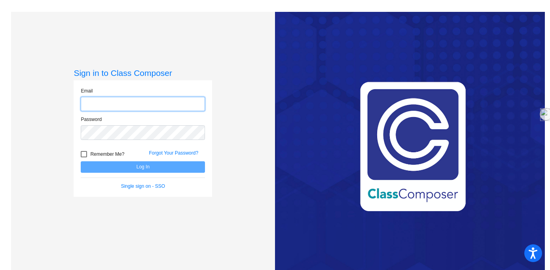
click at [129, 103] on input "email" at bounding box center [143, 104] width 124 height 15
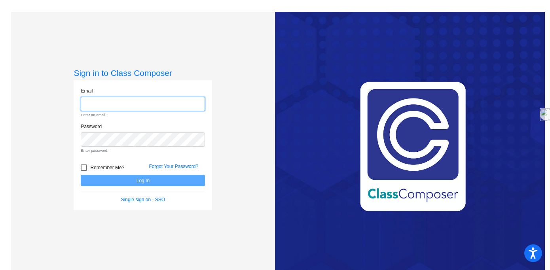
type input "[EMAIL_ADDRESS][DOMAIN_NAME]"
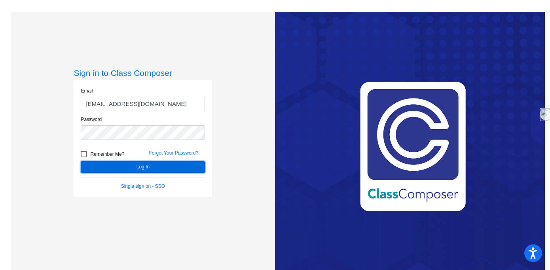
click at [176, 168] on button "Log In" at bounding box center [143, 166] width 124 height 11
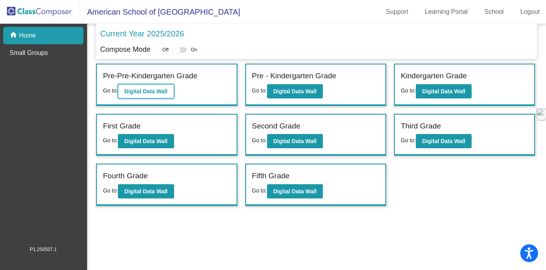
click at [144, 87] on button "Digital Data Wall" at bounding box center [146, 91] width 56 height 14
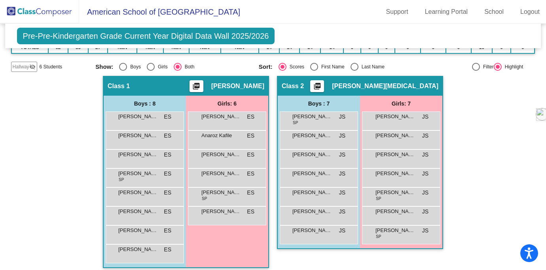
scroll to position [128, 0]
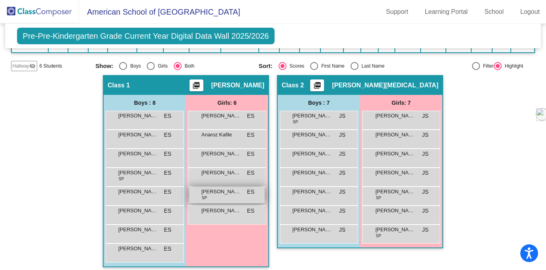
click at [203, 199] on span "SP" at bounding box center [204, 198] width 5 height 6
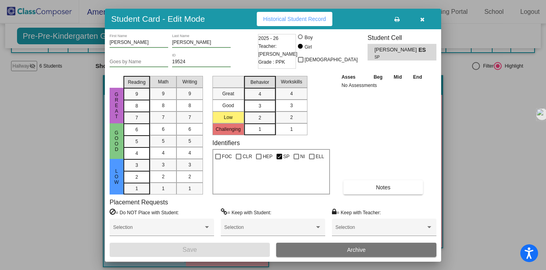
click at [421, 21] on icon "button" at bounding box center [422, 20] width 4 height 6
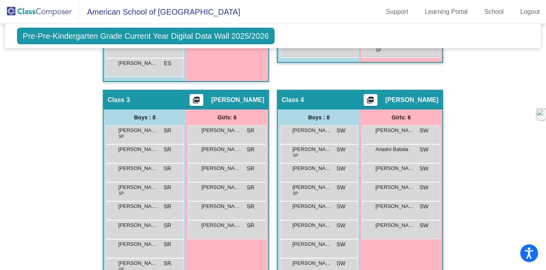
scroll to position [314, 0]
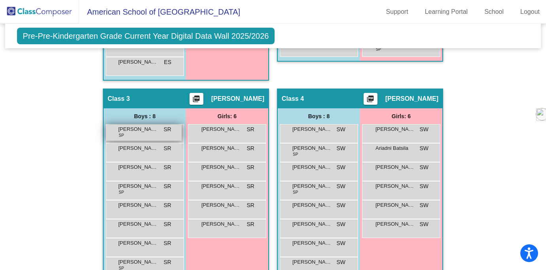
click at [119, 135] on span "SP" at bounding box center [121, 135] width 5 height 6
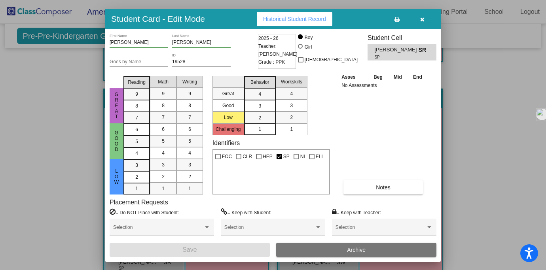
click at [417, 54] on div "SP" at bounding box center [401, 57] width 55 height 6
click at [423, 20] on icon "button" at bounding box center [422, 20] width 4 height 6
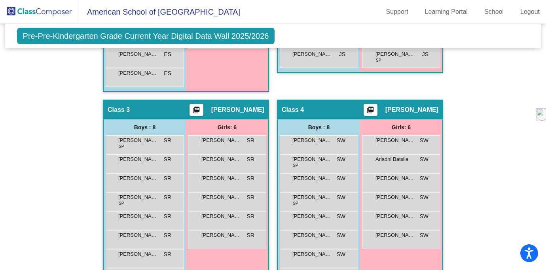
scroll to position [333, 0]
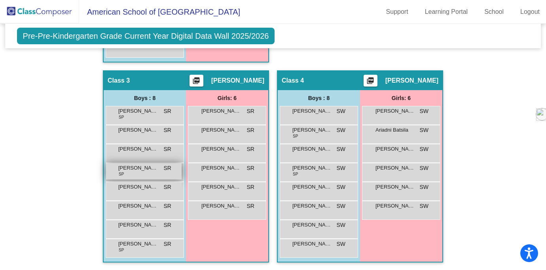
click at [156, 174] on div "[PERSON_NAME] [PERSON_NAME] lock do_not_disturb_alt" at bounding box center [144, 171] width 76 height 16
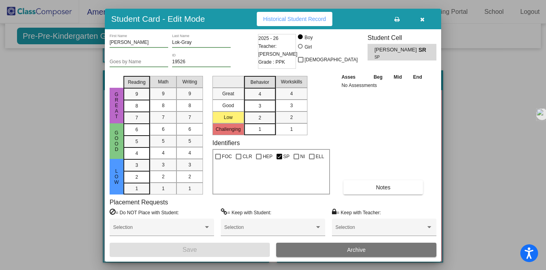
click at [423, 20] on icon "button" at bounding box center [422, 20] width 4 height 6
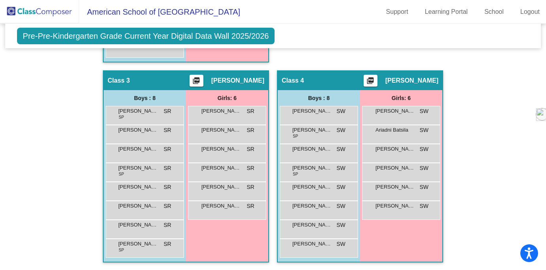
scroll to position [0, 0]
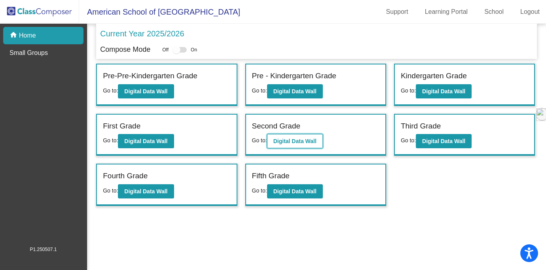
click at [299, 144] on b "Digital Data Wall" at bounding box center [294, 141] width 43 height 6
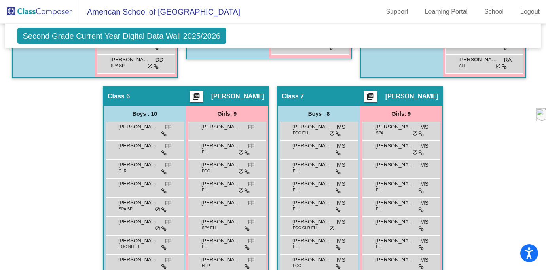
scroll to position [656, 0]
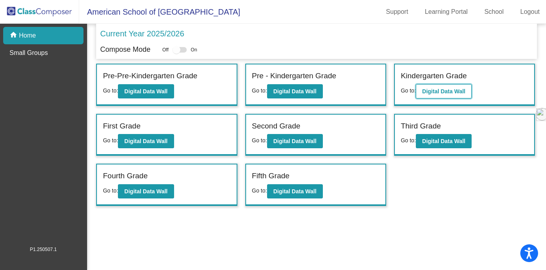
click at [427, 87] on button "Digital Data Wall" at bounding box center [444, 91] width 56 height 14
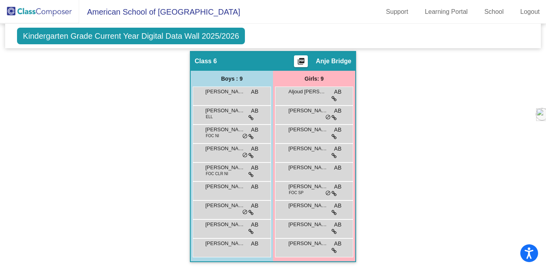
scroll to position [655, 0]
click at [336, 191] on icon at bounding box center [333, 194] width 5 height 6
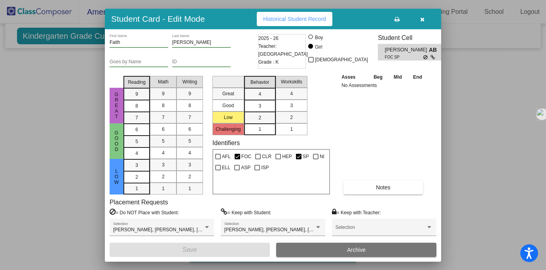
scroll to position [0, 0]
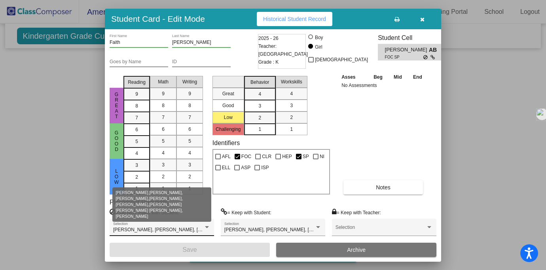
click at [210, 225] on div at bounding box center [206, 228] width 7 height 6
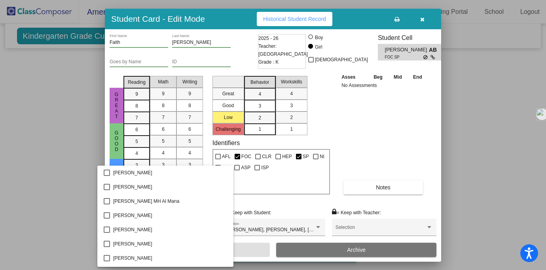
scroll to position [384, 0]
click at [271, 202] on div at bounding box center [273, 135] width 546 height 270
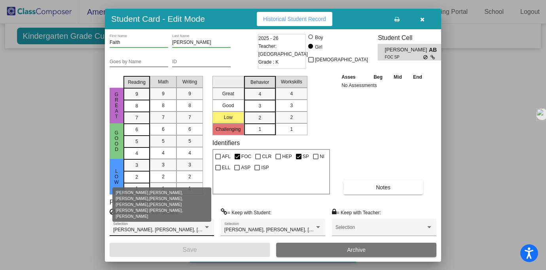
scroll to position [0, 0]
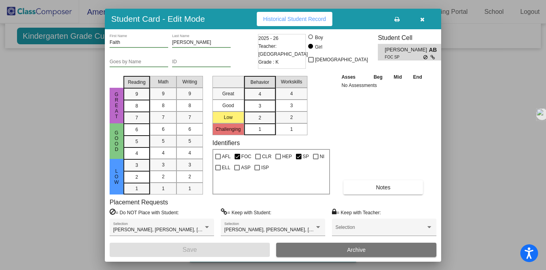
click at [471, 219] on div at bounding box center [273, 135] width 546 height 270
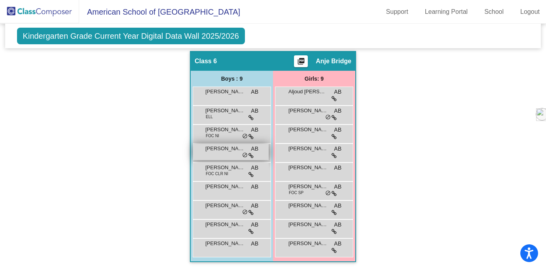
scroll to position [670, 0]
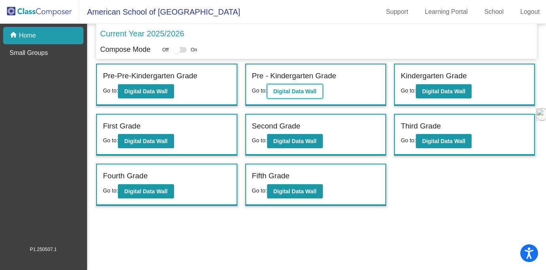
click at [298, 96] on button "Digital Data Wall" at bounding box center [295, 91] width 56 height 14
